Goal: Task Accomplishment & Management: Manage account settings

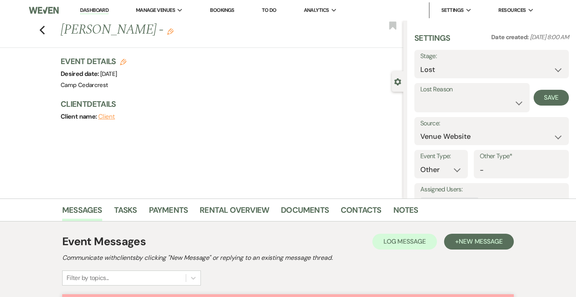
select select "8"
select select "5"
select select "13"
select select "3"
click at [547, 97] on button "Save" at bounding box center [551, 98] width 35 height 16
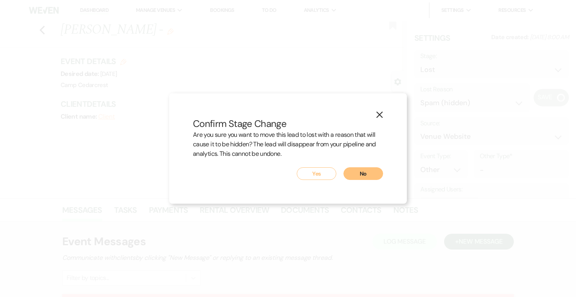
click at [317, 175] on button "Yes" at bounding box center [317, 174] width 40 height 13
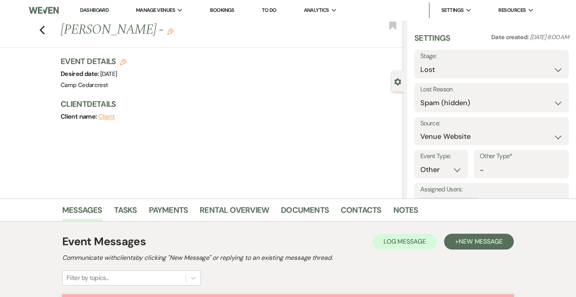
click at [95, 8] on link "Dashboard" at bounding box center [94, 11] width 29 height 8
select select "8"
select select "3"
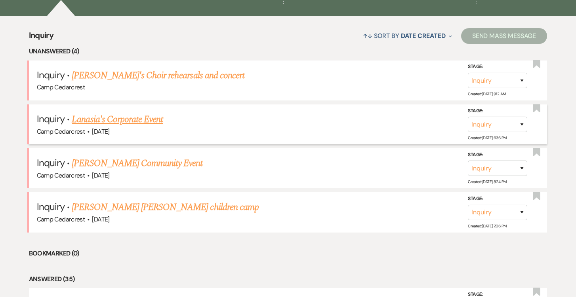
scroll to position [523, 0]
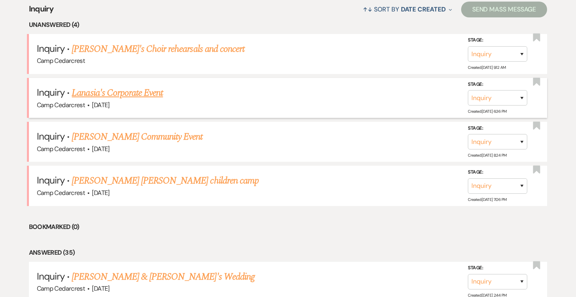
click at [148, 90] on link "Lanasia's Corporate Event" at bounding box center [117, 93] width 91 height 14
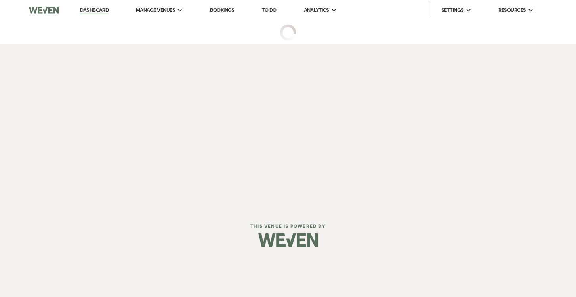
select select "5"
select select "9"
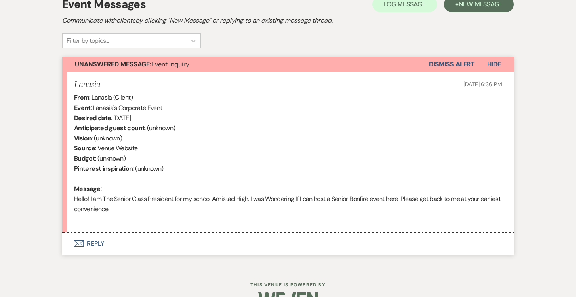
scroll to position [237, 0]
